Goal: Task Accomplishment & Management: Complete application form

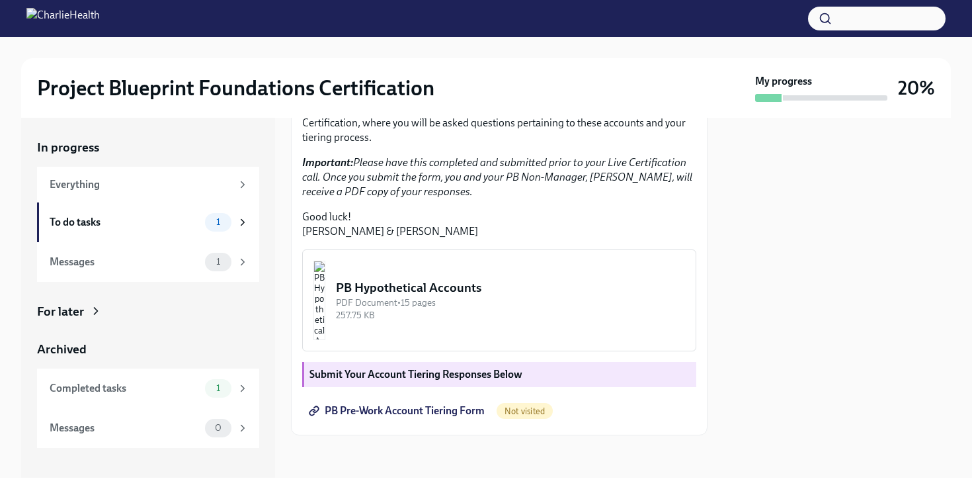
scroll to position [331, 0]
click at [416, 406] on span "PB Pre-Work Account Tiering Form" at bounding box center [397, 410] width 173 height 13
click at [325, 306] on img "button" at bounding box center [319, 300] width 12 height 79
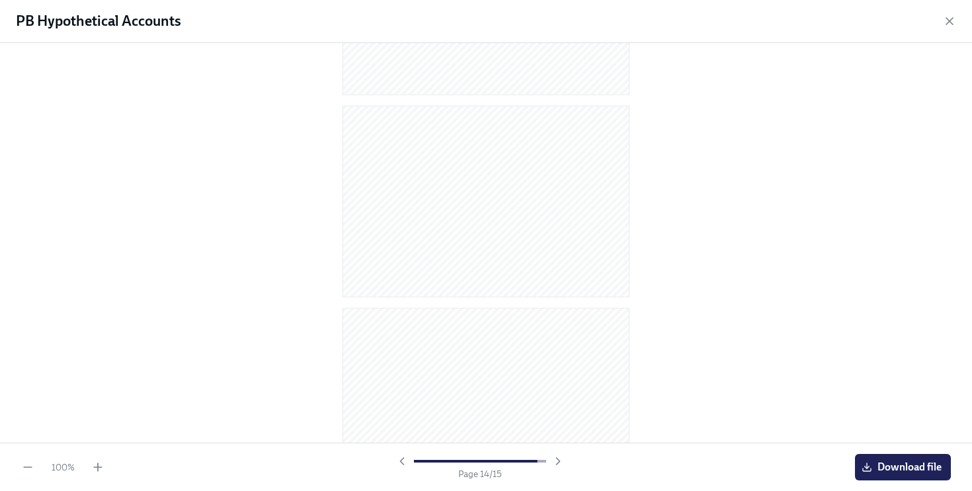
scroll to position [2587, 0]
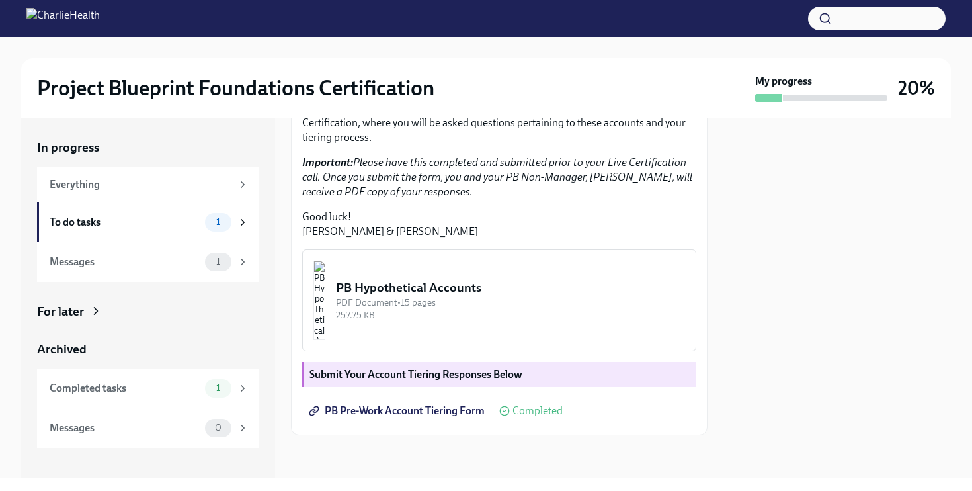
scroll to position [331, 0]
click at [221, 258] on span "1" at bounding box center [218, 262] width 20 height 10
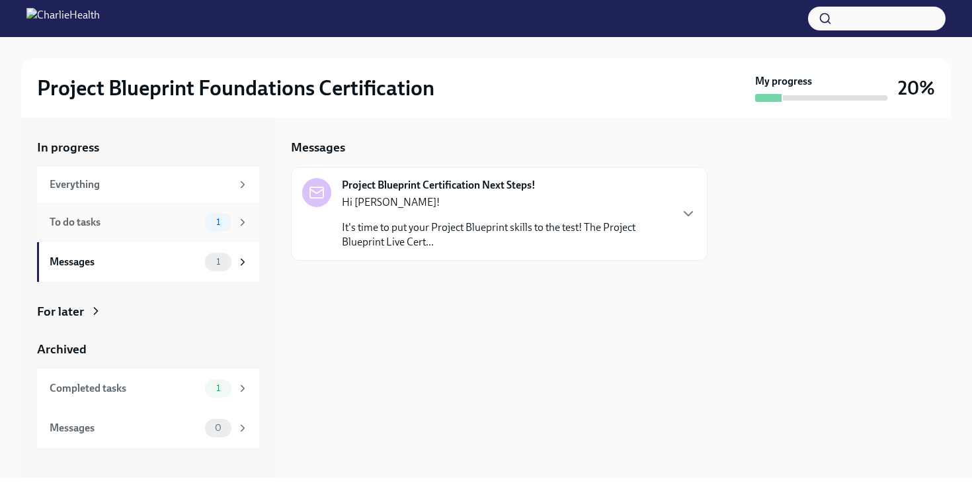
click at [230, 227] on div "1" at bounding box center [227, 222] width 44 height 19
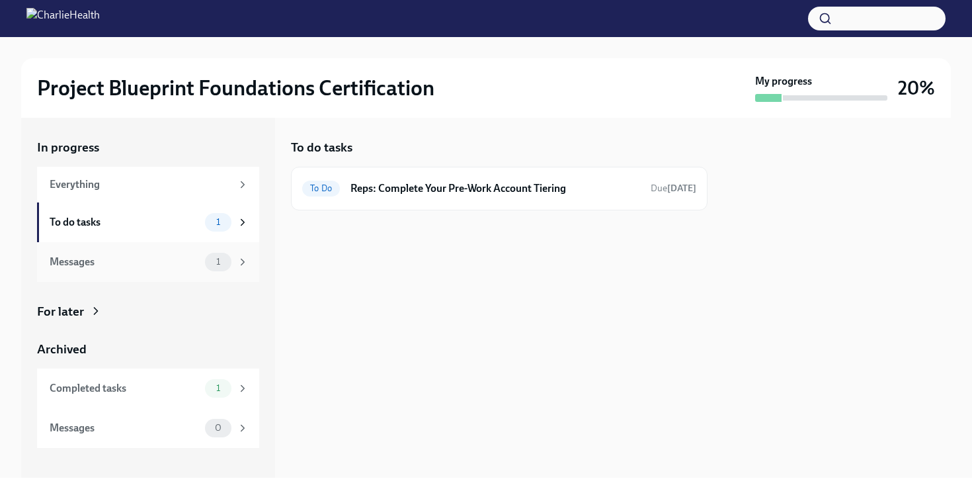
click at [230, 268] on div "1" at bounding box center [227, 262] width 44 height 19
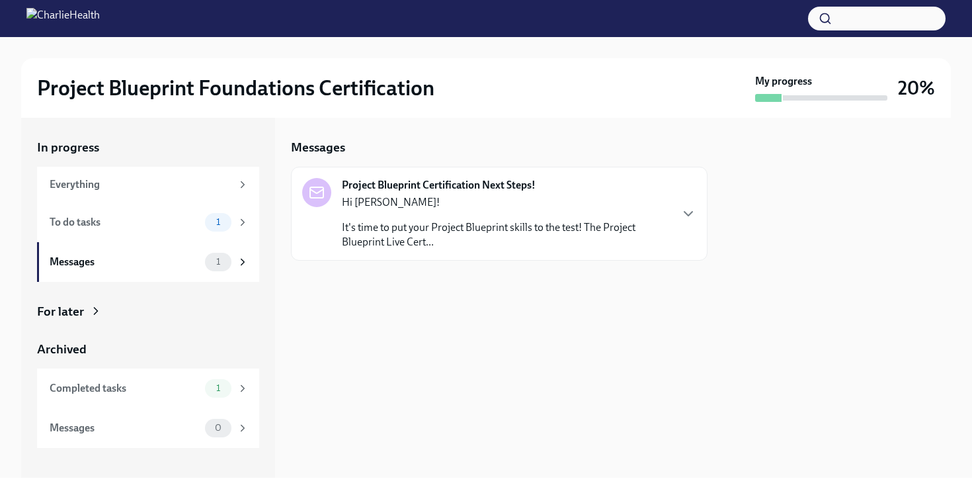
click at [661, 219] on div "Hi [PERSON_NAME]! It's time to put your Project Blueprint skills to the test! T…" at bounding box center [506, 222] width 328 height 54
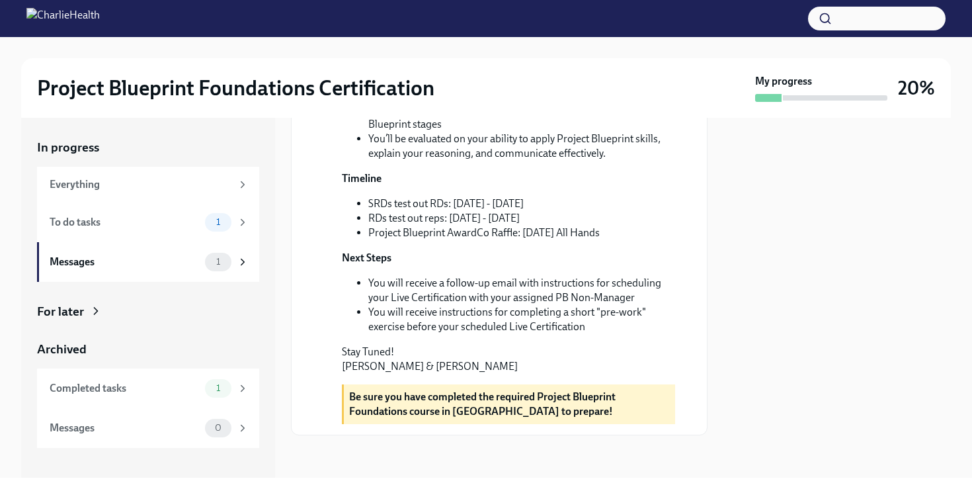
scroll to position [401, 0]
click at [185, 235] on div "To do tasks 1" at bounding box center [148, 222] width 222 height 40
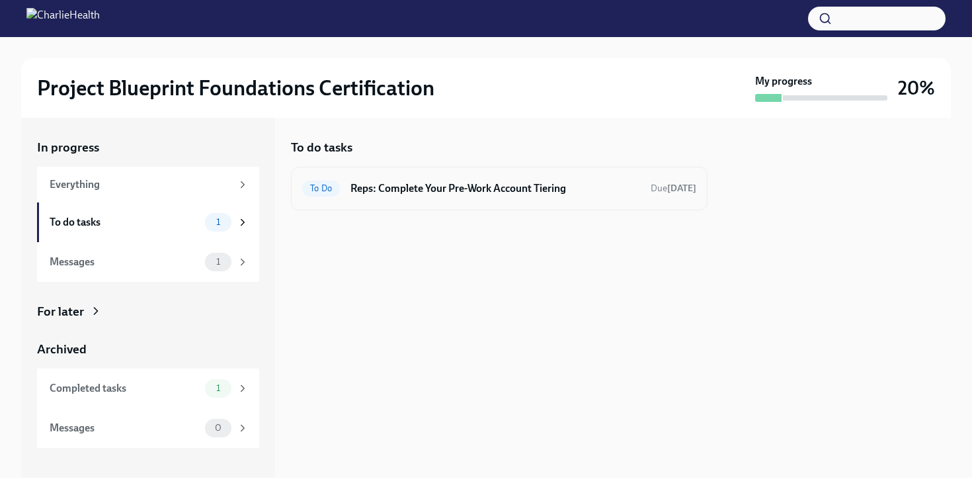
click at [496, 193] on h6 "Reps: Complete Your Pre-Work Account Tiering" at bounding box center [495, 188] width 290 height 15
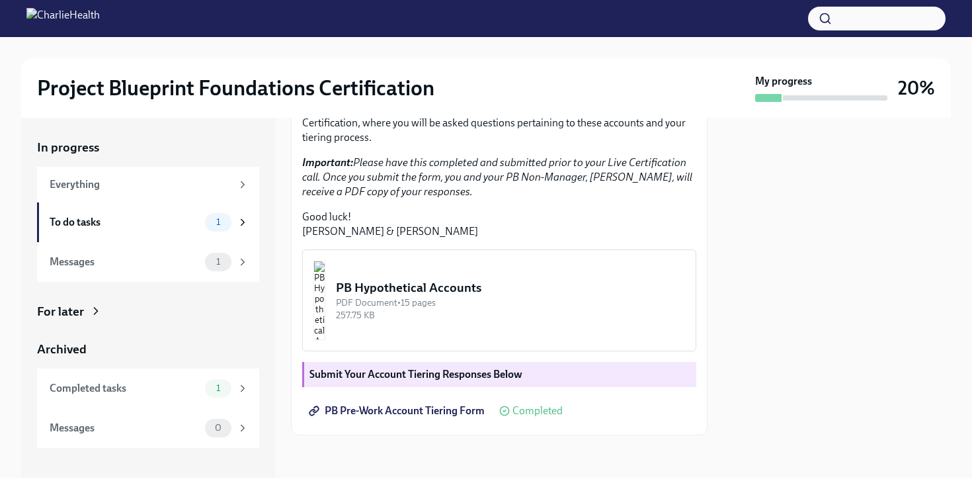
scroll to position [331, 0]
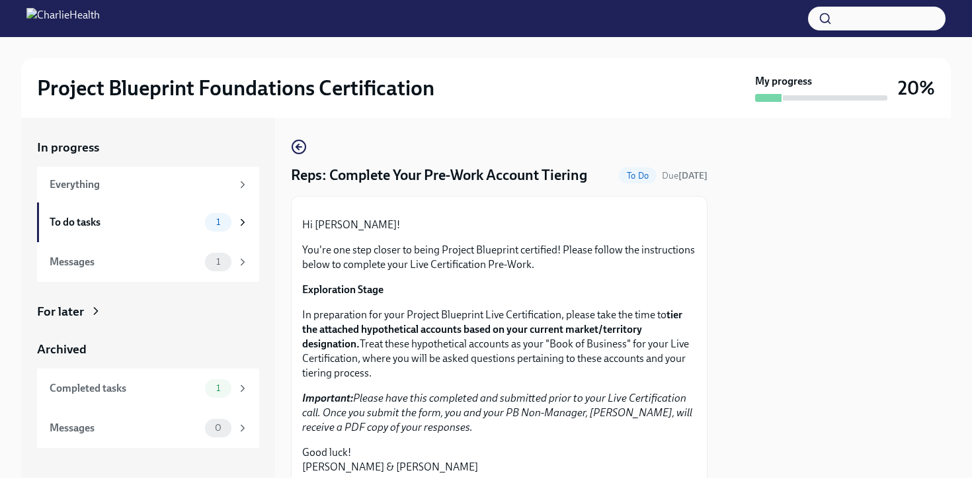
scroll to position [331, 0]
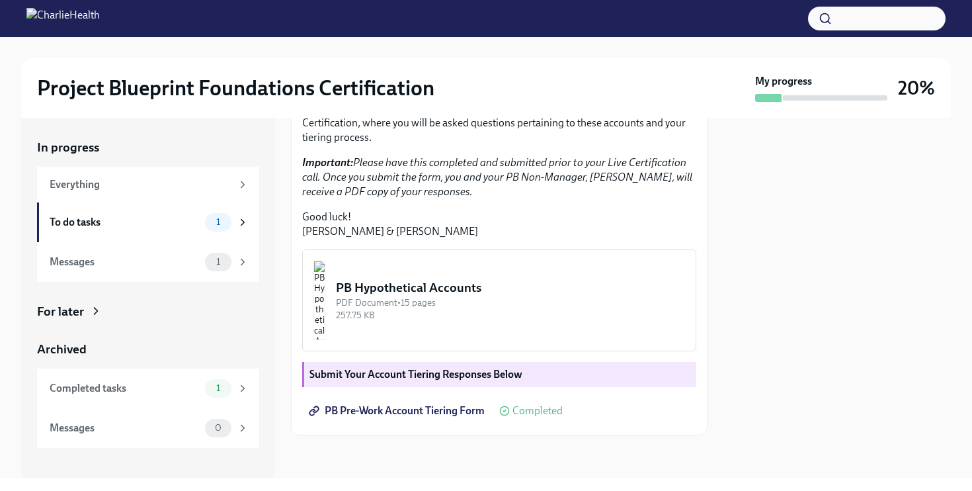
click at [434, 405] on span "PB Pre-Work Account Tiering Form" at bounding box center [397, 410] width 173 height 13
click at [485, 300] on div "PDF Document • 15 pages" at bounding box center [510, 302] width 349 height 13
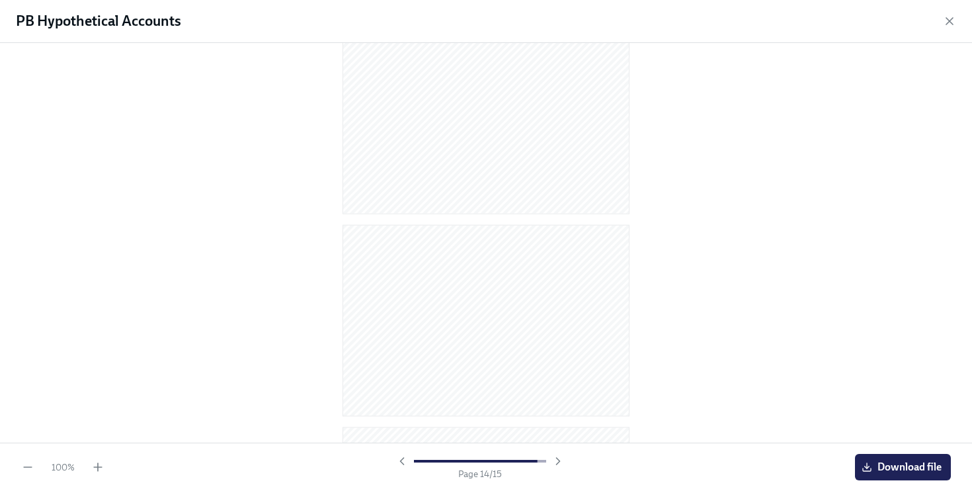
scroll to position [2643, 0]
click at [948, 20] on icon "button" at bounding box center [949, 21] width 7 height 7
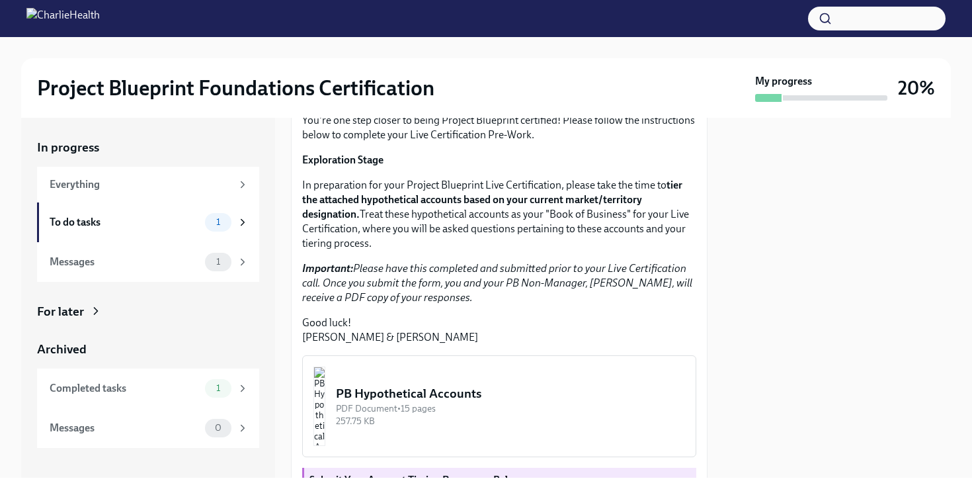
scroll to position [331, 0]
